Goal: Navigation & Orientation: Understand site structure

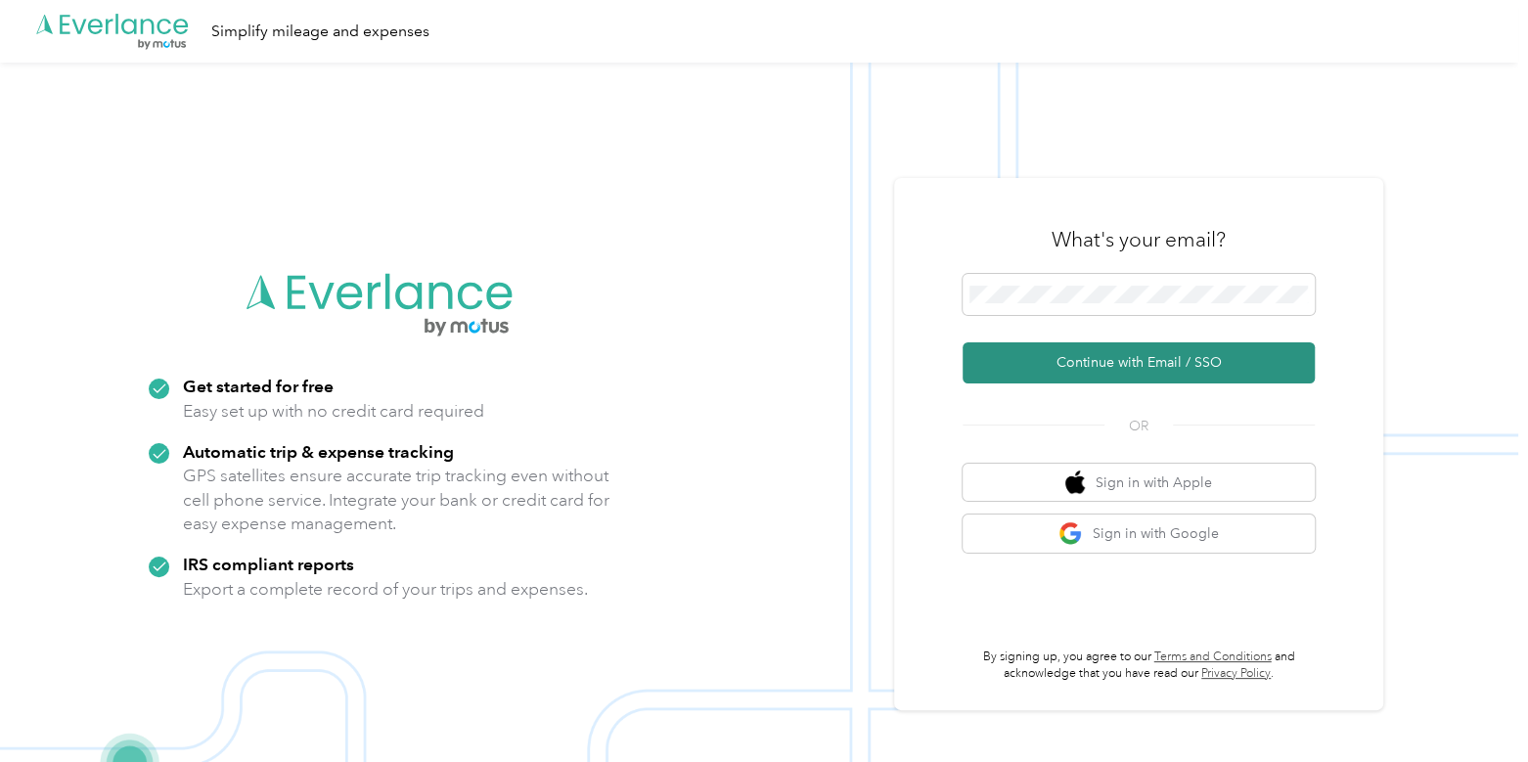
click at [1015, 353] on button "Continue with Email / SSO" at bounding box center [1138, 362] width 352 height 41
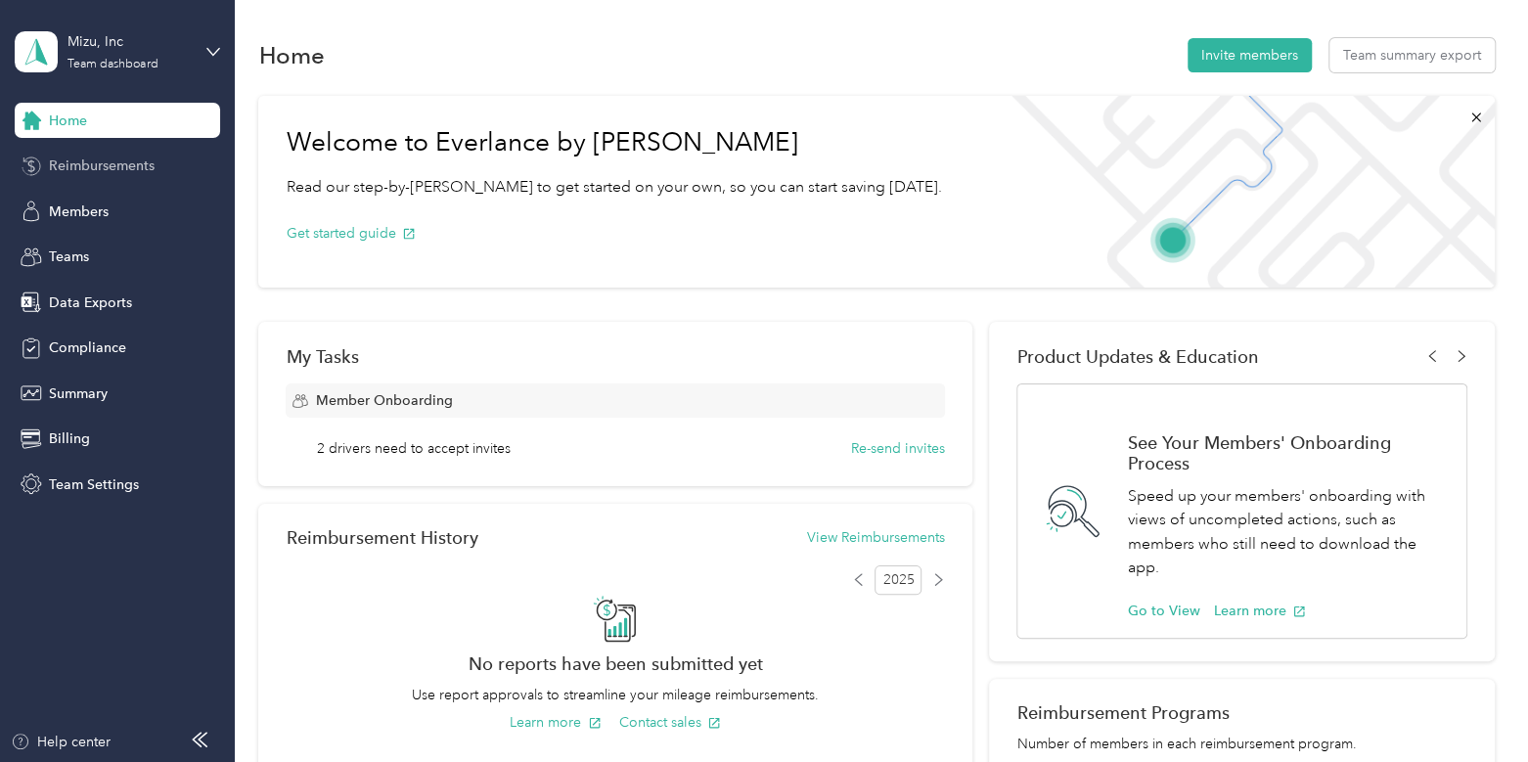
click at [100, 156] on span "Reimbursements" at bounding box center [102, 166] width 106 height 21
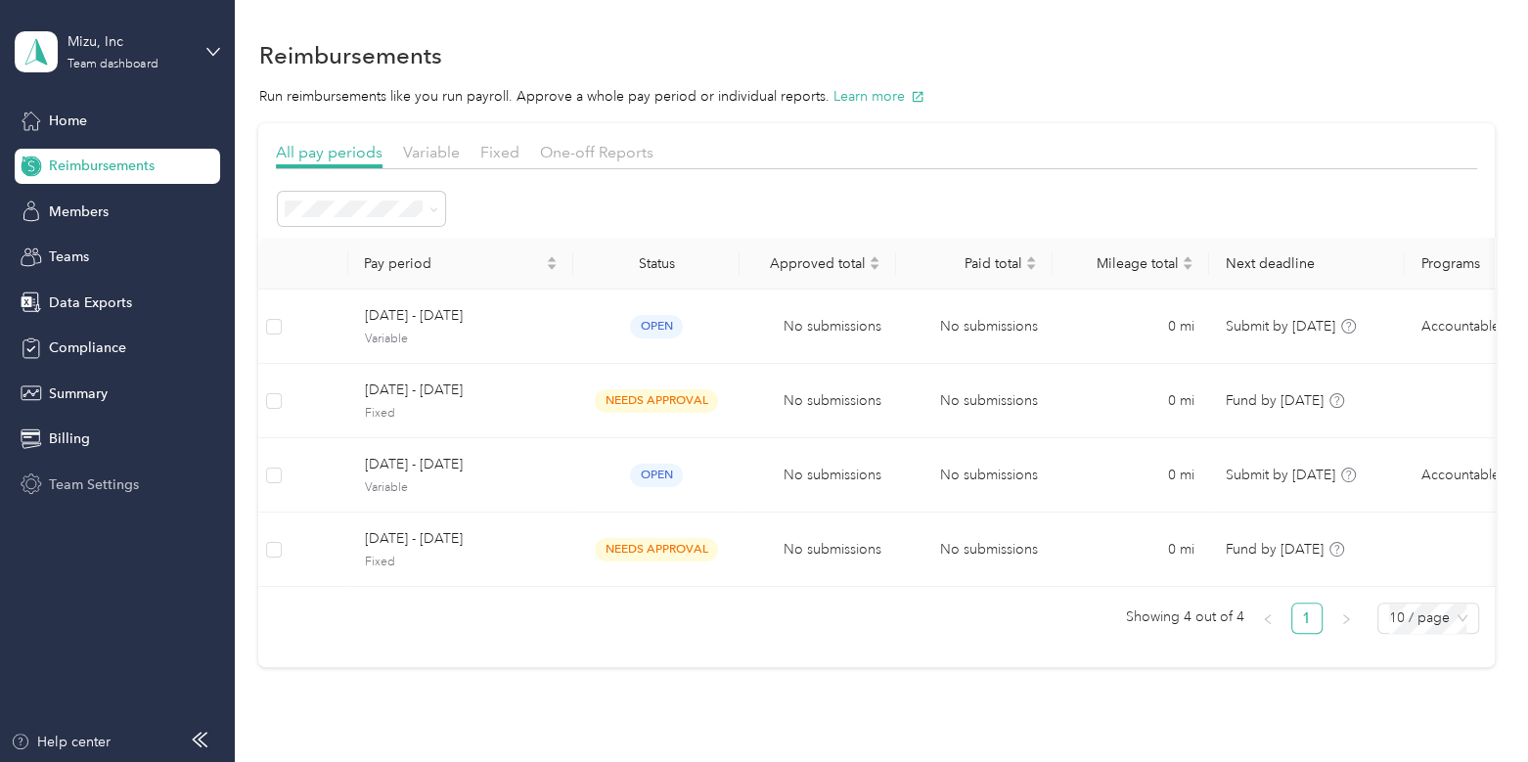
click at [92, 471] on div "Team Settings" at bounding box center [117, 484] width 205 height 35
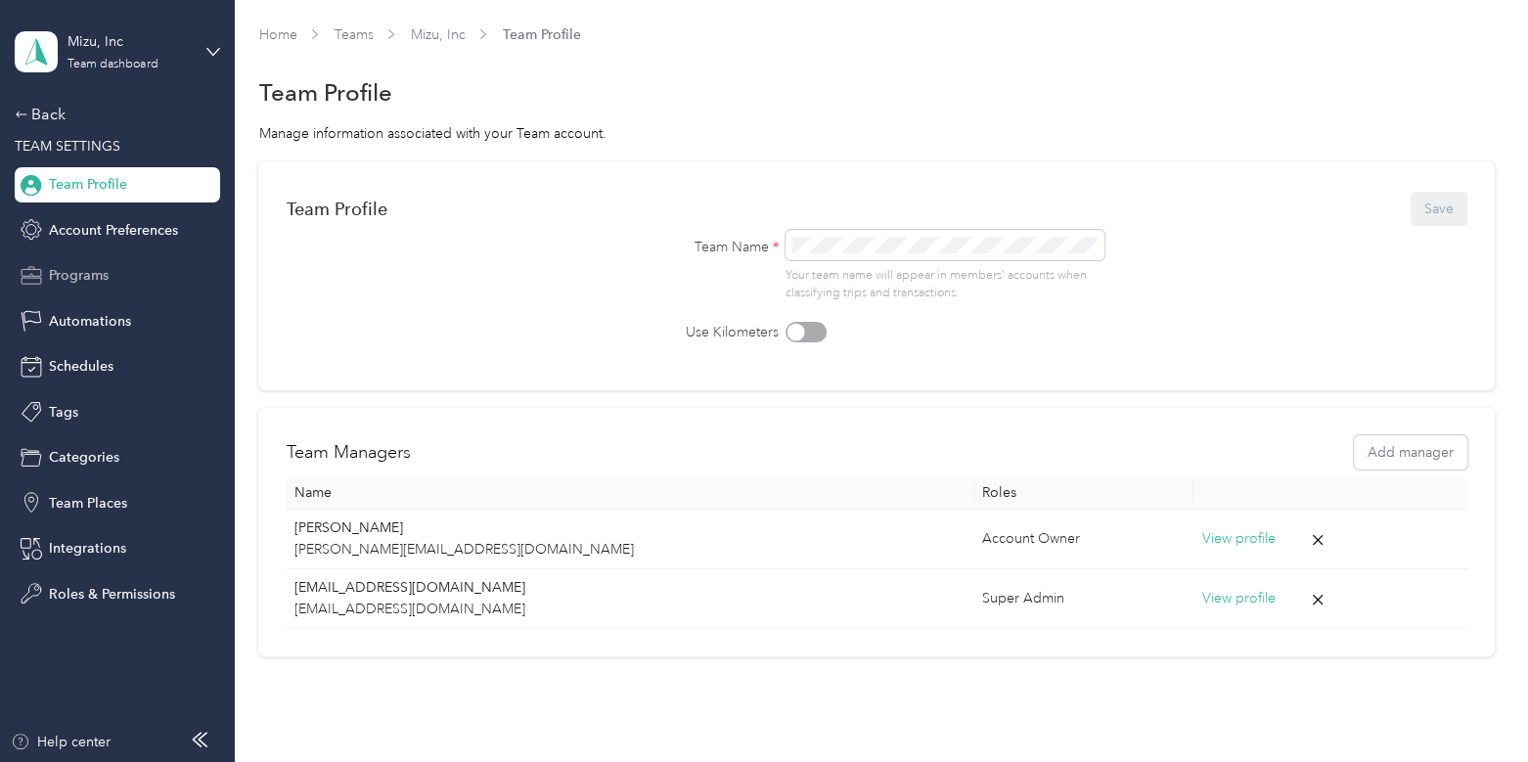
click at [94, 276] on span "Programs" at bounding box center [79, 275] width 60 height 21
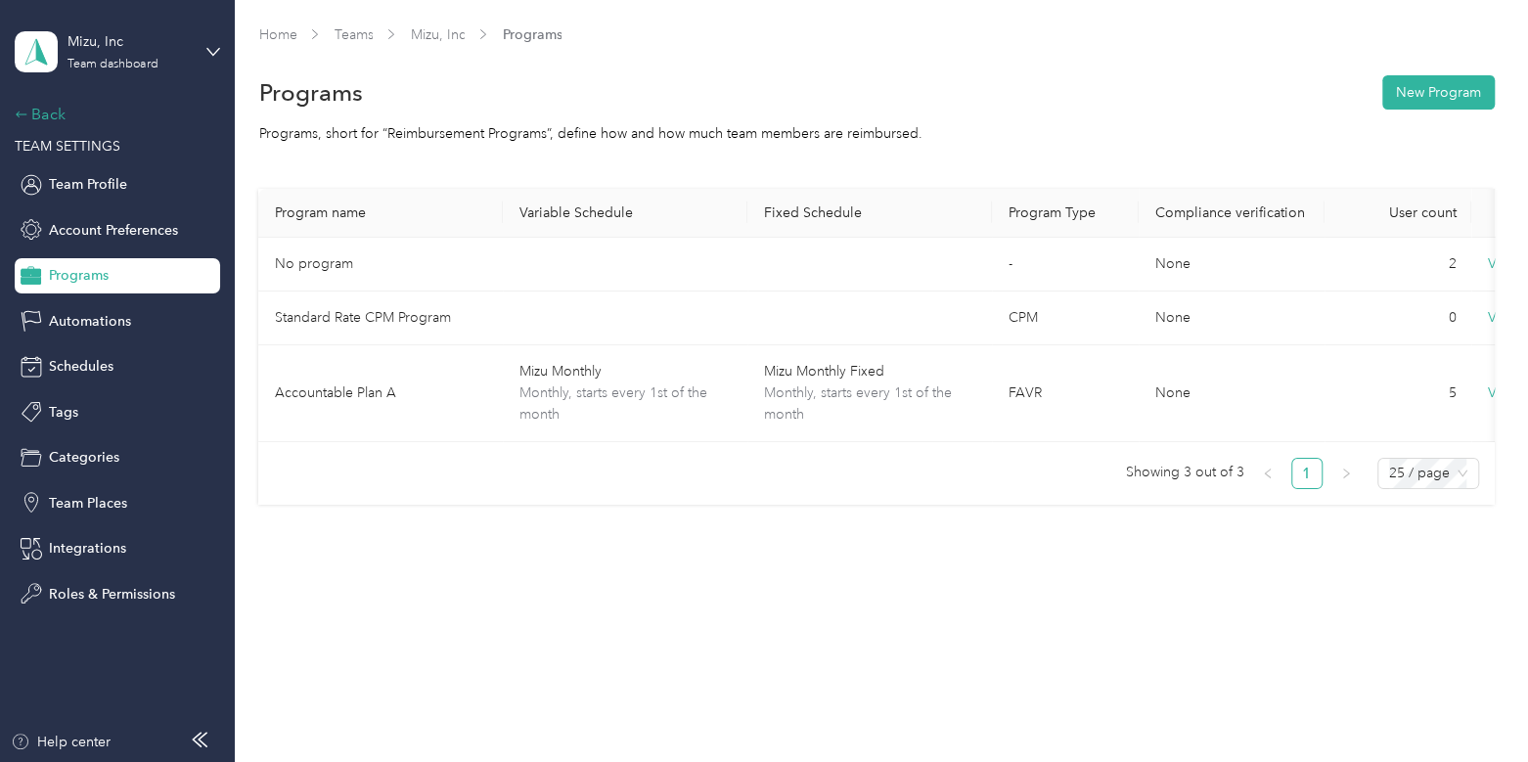
click at [42, 112] on div "Back" at bounding box center [113, 114] width 196 height 23
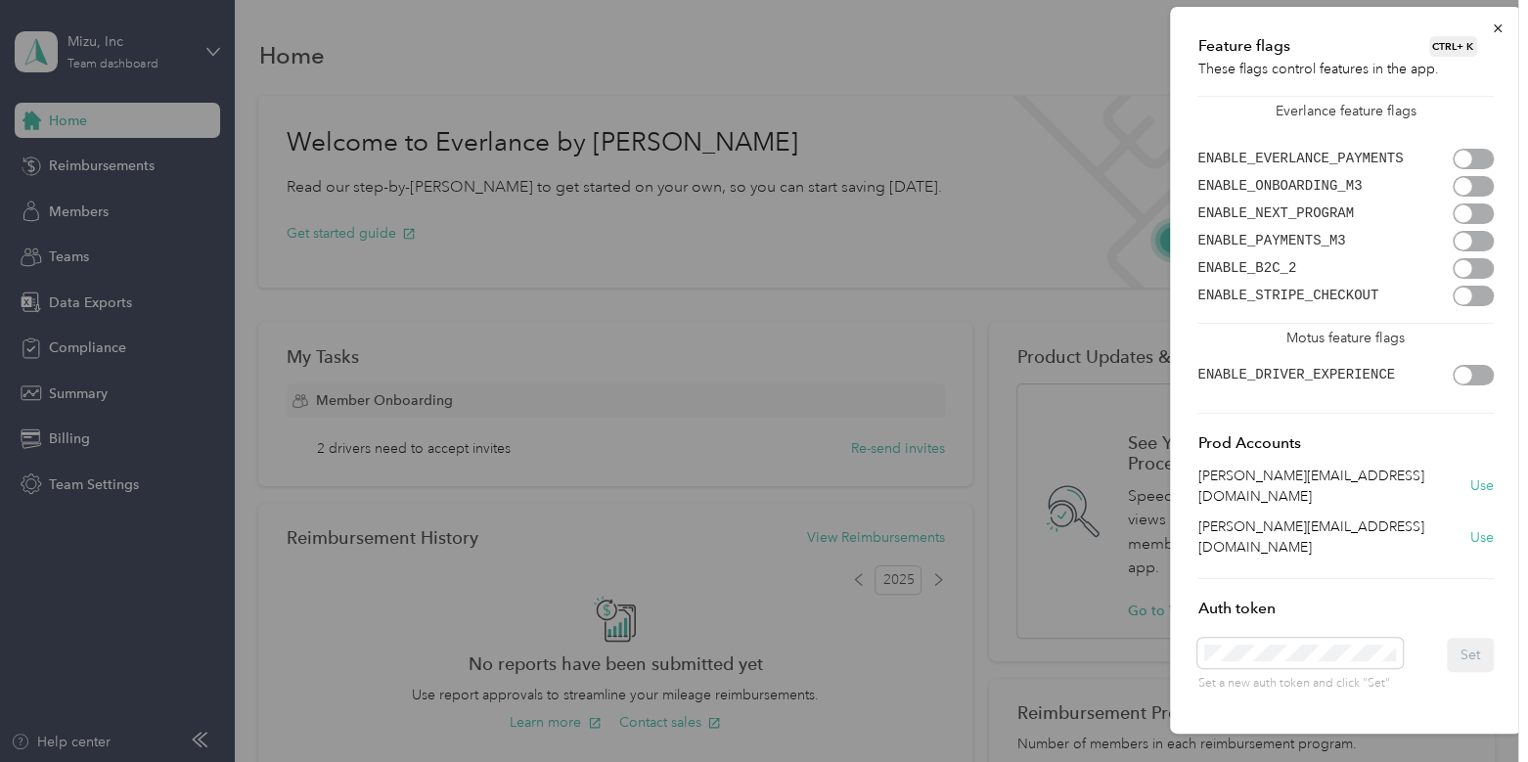
click at [1472, 156] on div at bounding box center [1472, 159] width 41 height 21
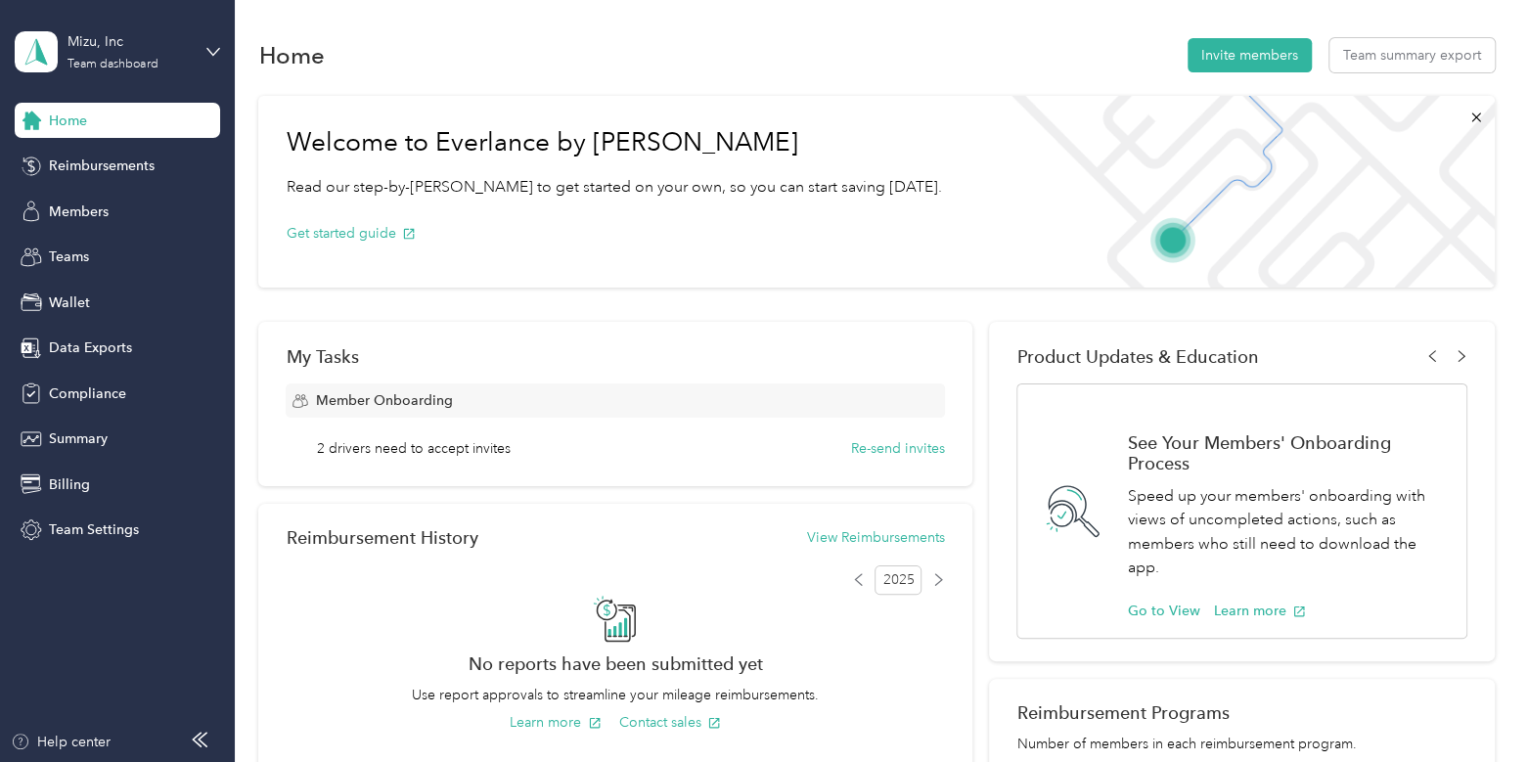
click at [1492, 761] on div "Feature flags CTRL + K These flags control features in the app. Everlance featu…" at bounding box center [759, 762] width 1518 height 0
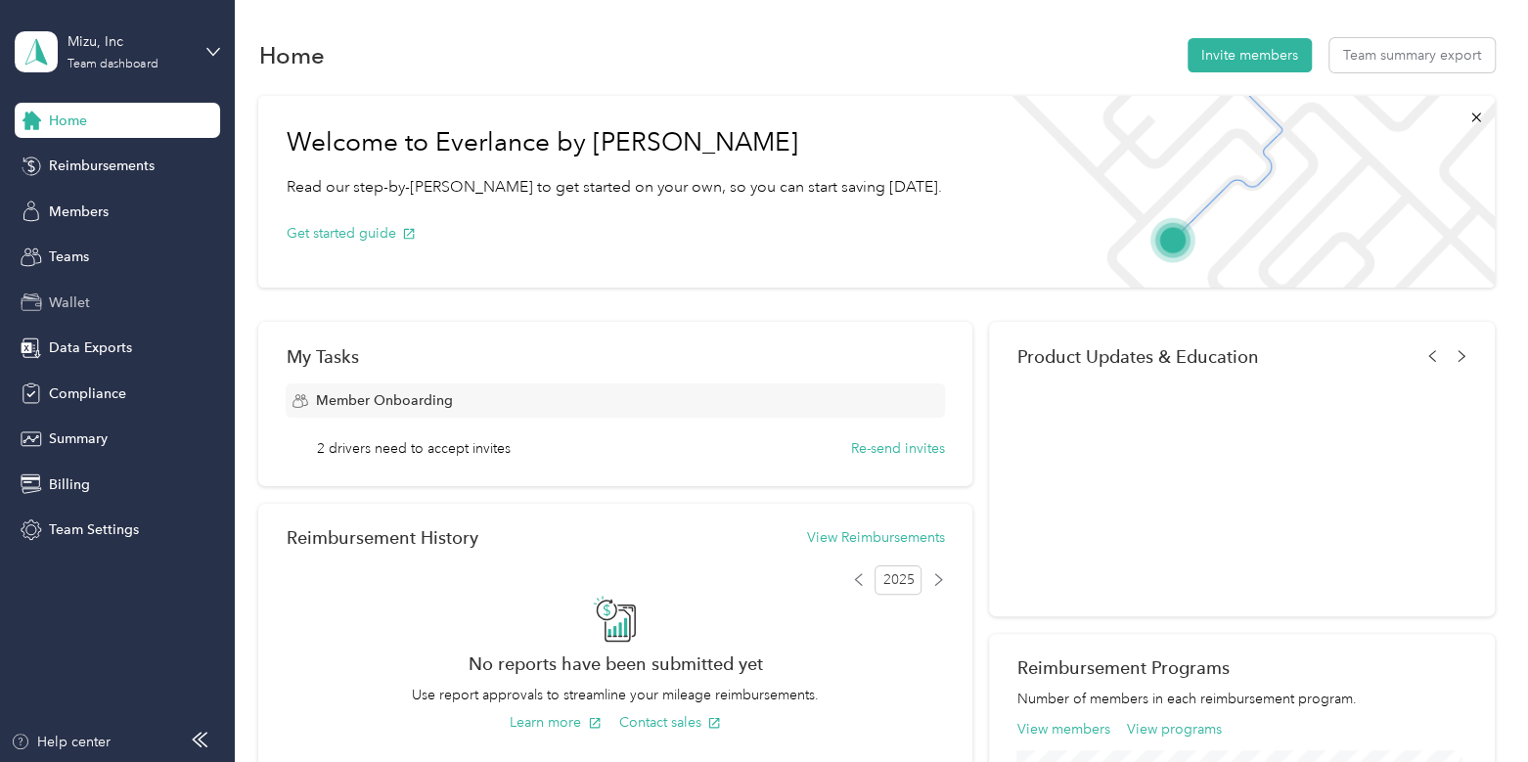
click at [61, 295] on span "Wallet" at bounding box center [69, 302] width 41 height 21
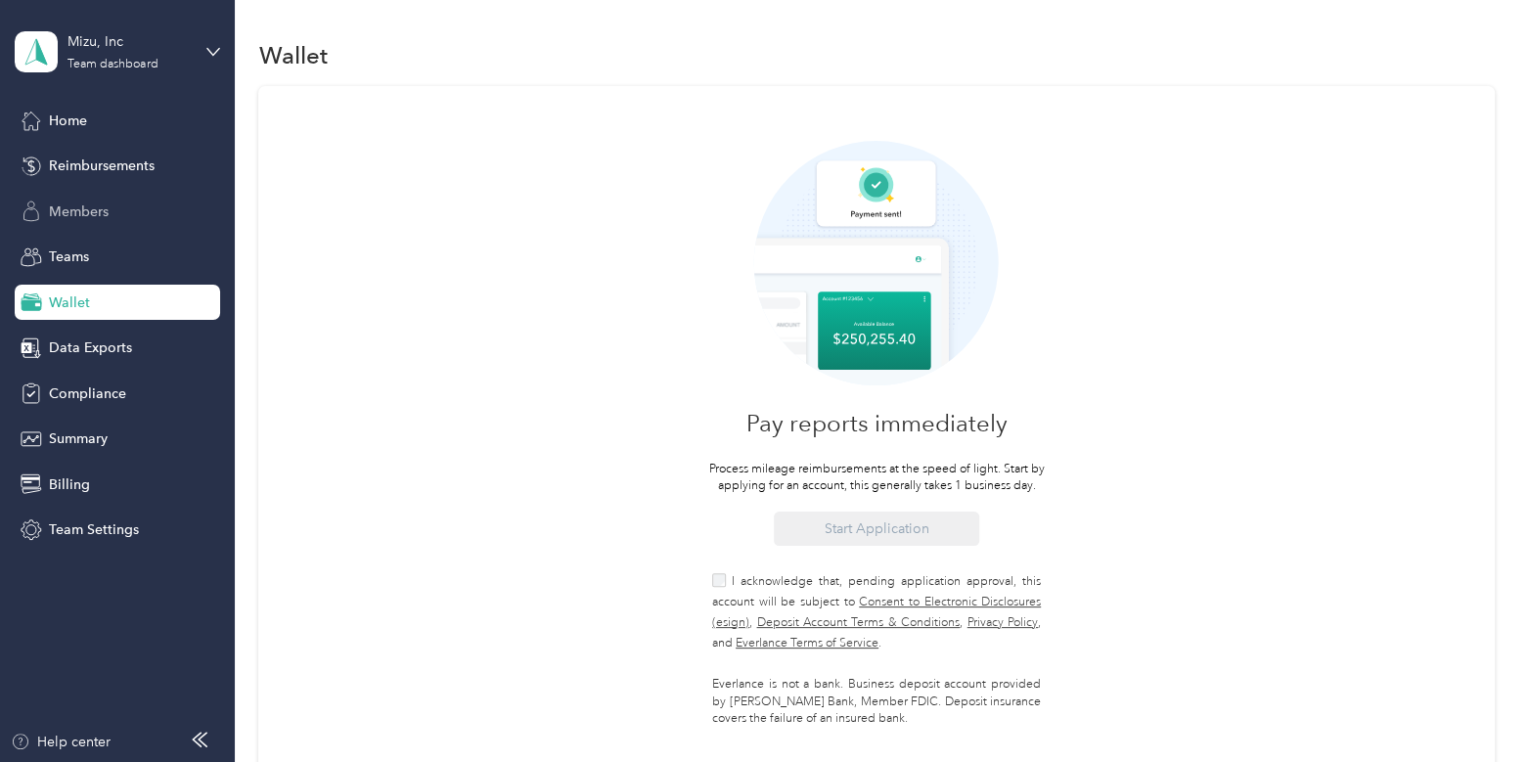
click at [83, 204] on span "Members" at bounding box center [79, 211] width 60 height 21
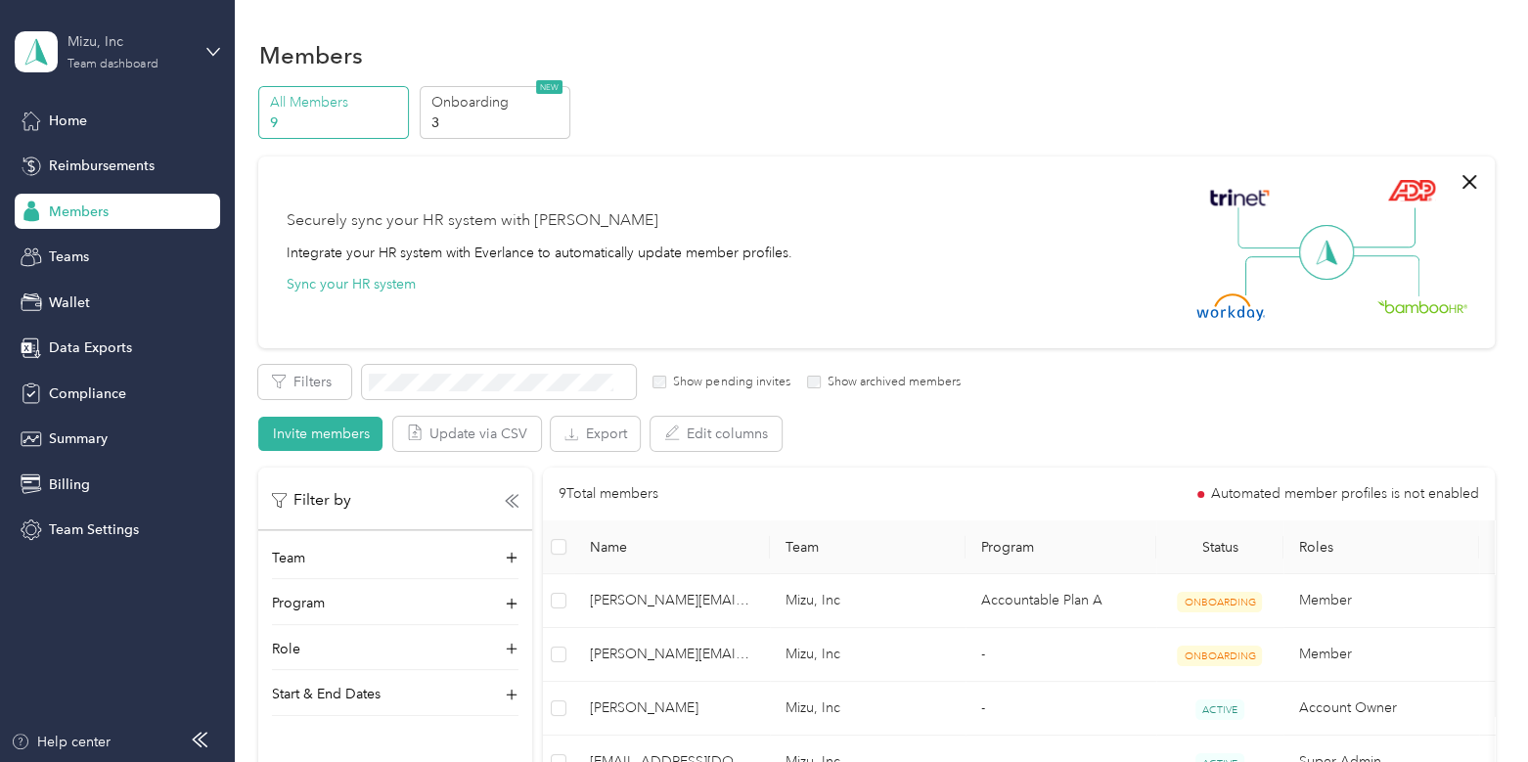
click at [132, 66] on div "Team dashboard" at bounding box center [112, 65] width 90 height 12
click at [143, 241] on div "Log out" at bounding box center [220, 250] width 384 height 34
